Goal: Task Accomplishment & Management: Manage account settings

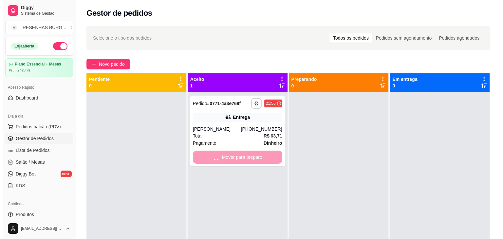
scroll to position [18, 0]
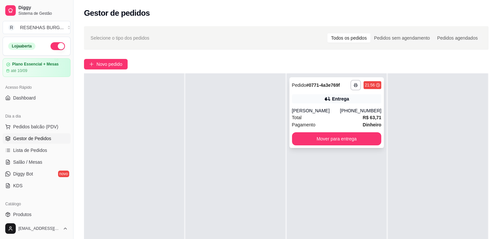
click at [324, 114] on div "[PERSON_NAME]" at bounding box center [316, 111] width 48 height 7
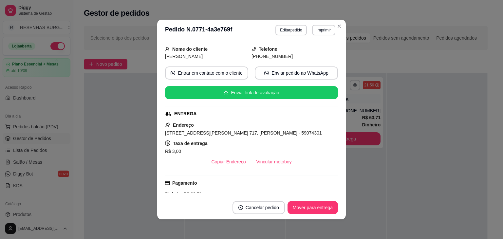
scroll to position [98, 0]
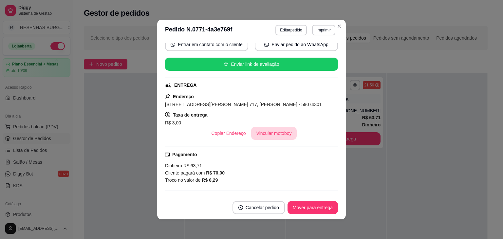
click at [278, 134] on button "Vincular motoboy" at bounding box center [274, 133] width 46 height 13
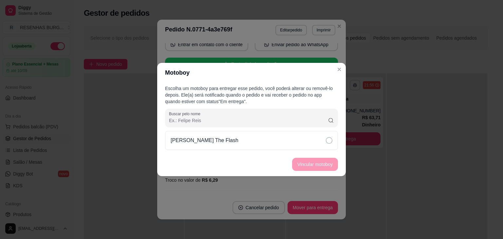
click at [313, 137] on div "[PERSON_NAME] The Flash" at bounding box center [251, 140] width 173 height 19
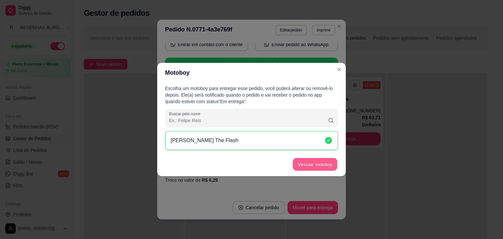
click at [320, 166] on button "Vincular motoboy" at bounding box center [315, 164] width 45 height 13
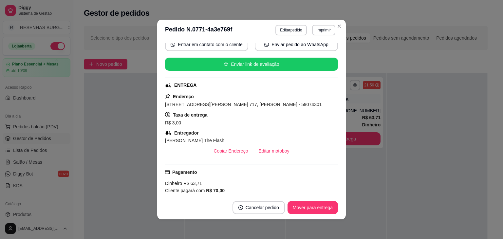
scroll to position [66, 0]
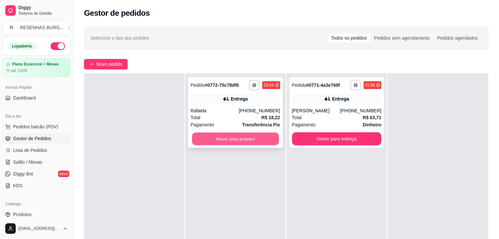
click at [241, 139] on button "Mover para preparo" at bounding box center [235, 139] width 87 height 13
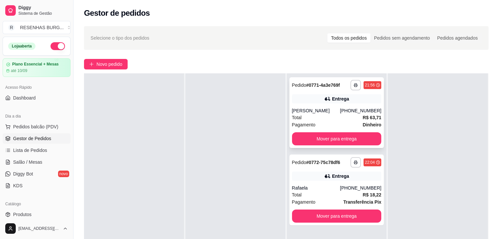
click at [340, 104] on div "**********" at bounding box center [336, 112] width 95 height 71
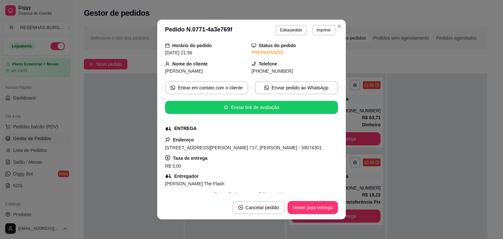
scroll to position [66, 0]
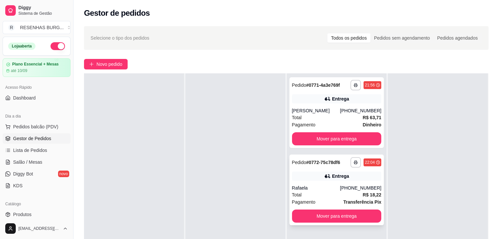
click at [324, 187] on div "Rafaela" at bounding box center [316, 188] width 48 height 7
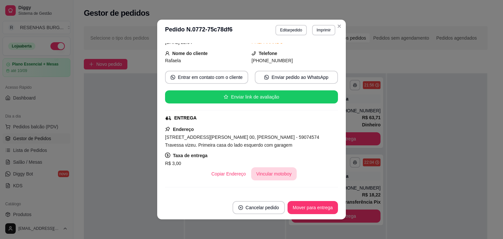
click at [273, 172] on button "Vincular motoboy" at bounding box center [274, 174] width 46 height 13
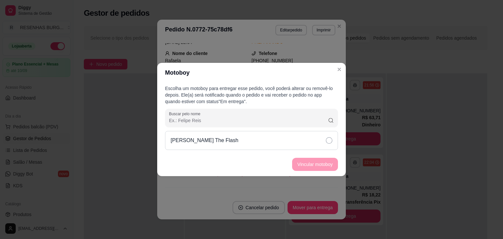
click at [317, 141] on div "[PERSON_NAME] The Flash" at bounding box center [251, 140] width 173 height 19
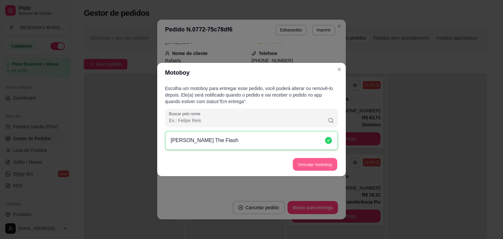
click at [317, 165] on button "Vincular motoboy" at bounding box center [315, 164] width 45 height 13
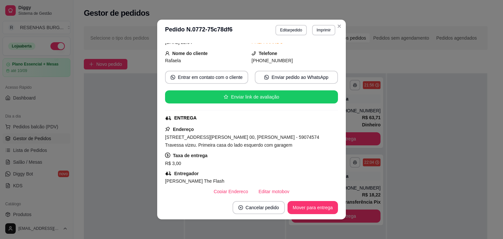
scroll to position [33, 0]
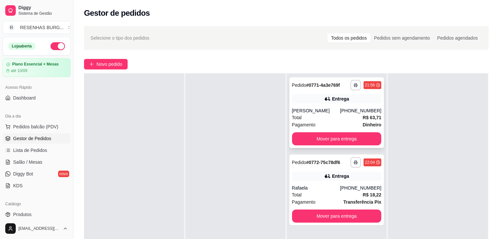
click at [317, 109] on div "[PERSON_NAME]" at bounding box center [316, 111] width 48 height 7
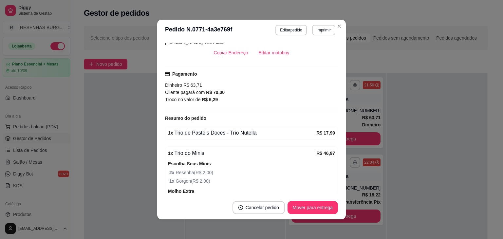
scroll to position [229, 0]
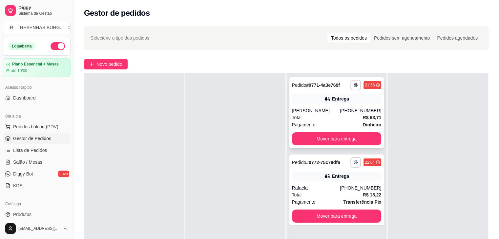
click at [320, 113] on div "[PERSON_NAME]" at bounding box center [316, 111] width 48 height 7
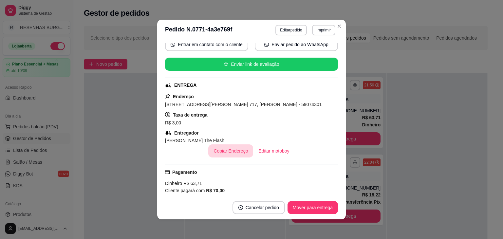
scroll to position [131, 0]
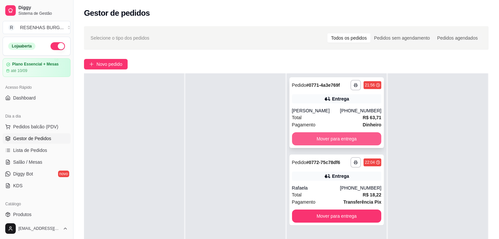
click at [336, 138] on button "Mover para entrega" at bounding box center [336, 138] width 89 height 13
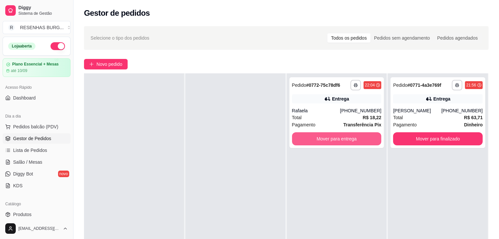
click at [336, 138] on button "Mover para entrega" at bounding box center [336, 138] width 89 height 13
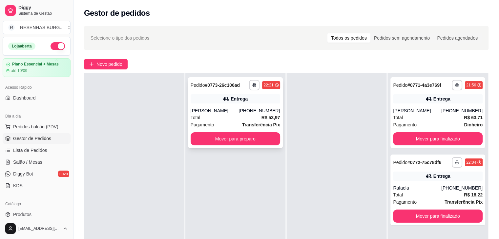
click at [235, 109] on div "[PERSON_NAME]" at bounding box center [214, 111] width 48 height 7
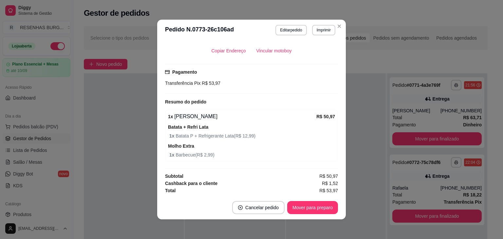
scroll to position [181, 0]
click at [319, 206] on button "Mover para preparo" at bounding box center [312, 208] width 49 height 13
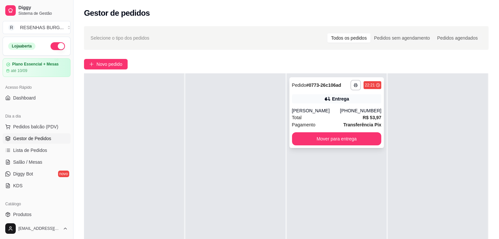
click at [329, 107] on div "**********" at bounding box center [336, 112] width 95 height 71
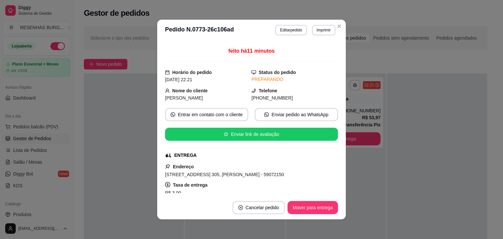
scroll to position [66, 0]
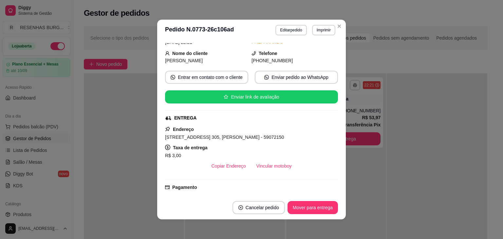
click at [283, 167] on button "Vincular motoboy" at bounding box center [274, 166] width 46 height 13
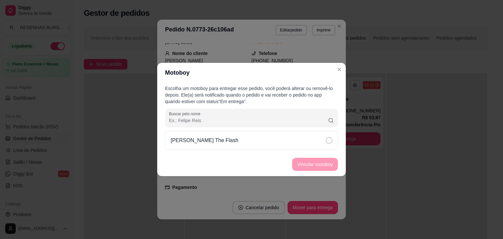
click at [321, 140] on div "[PERSON_NAME] The Flash" at bounding box center [251, 140] width 173 height 19
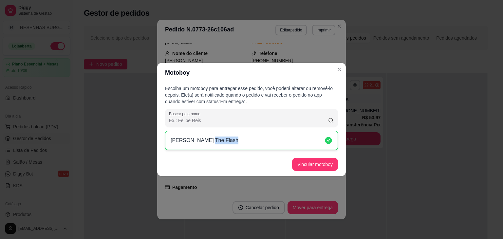
click at [321, 140] on div "[PERSON_NAME] The Flash" at bounding box center [251, 140] width 173 height 19
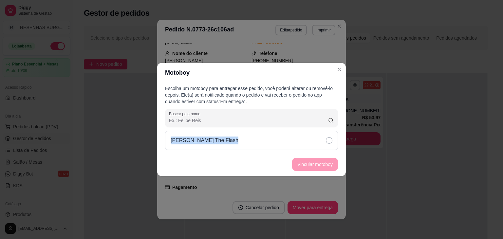
click at [321, 140] on div "[PERSON_NAME] The Flash" at bounding box center [251, 140] width 173 height 19
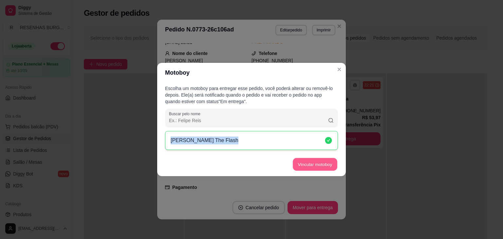
click at [320, 160] on button "Vincular motoboy" at bounding box center [315, 164] width 45 height 13
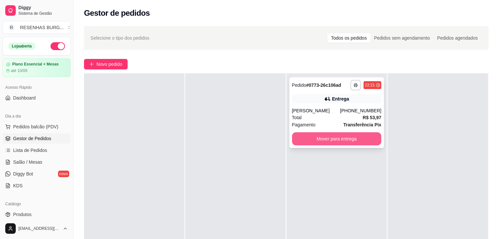
click at [356, 139] on button "Mover para entrega" at bounding box center [336, 138] width 89 height 13
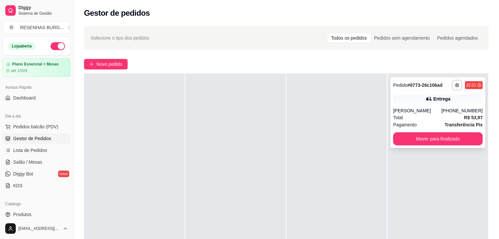
click at [421, 114] on div "Total R$ 53,97" at bounding box center [437, 117] width 89 height 7
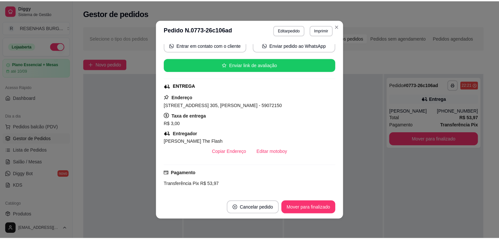
scroll to position [33, 0]
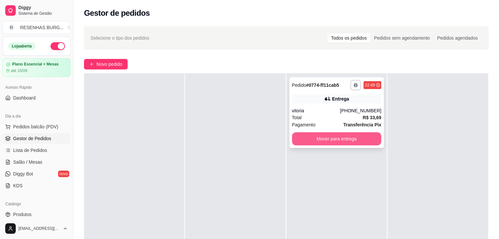
click at [310, 134] on button "Mover para entrega" at bounding box center [336, 138] width 89 height 13
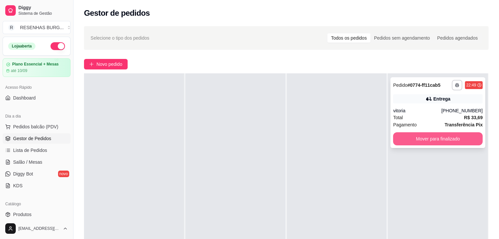
click at [437, 137] on button "Mover para finalizado" at bounding box center [437, 138] width 89 height 13
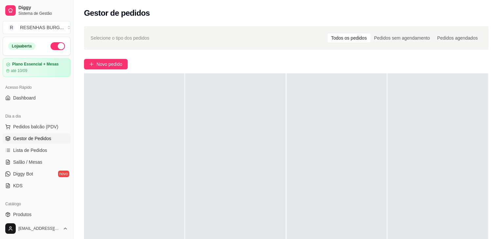
click at [54, 49] on button "button" at bounding box center [57, 46] width 14 height 8
